Goal: Navigation & Orientation: Find specific page/section

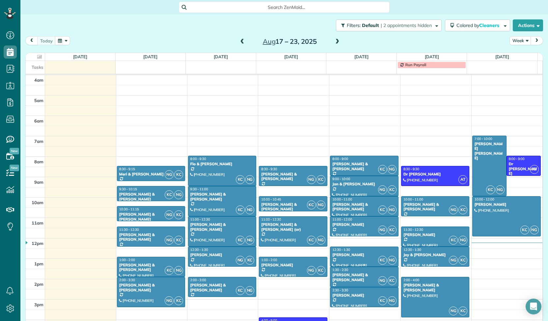
scroll to position [49, 0]
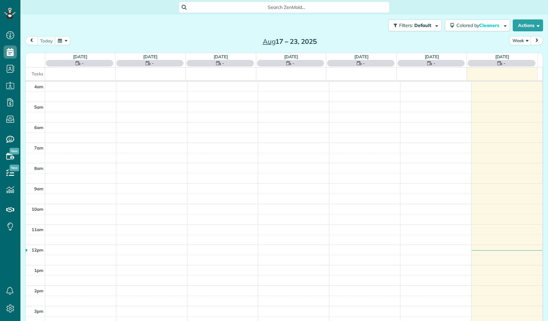
scroll to position [61, 0]
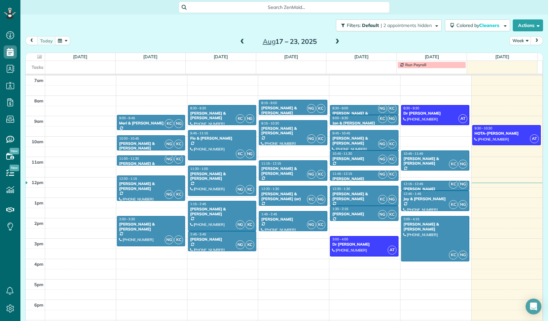
click at [336, 40] on span at bounding box center [337, 42] width 7 height 6
